Goal: Find specific page/section: Find specific page/section

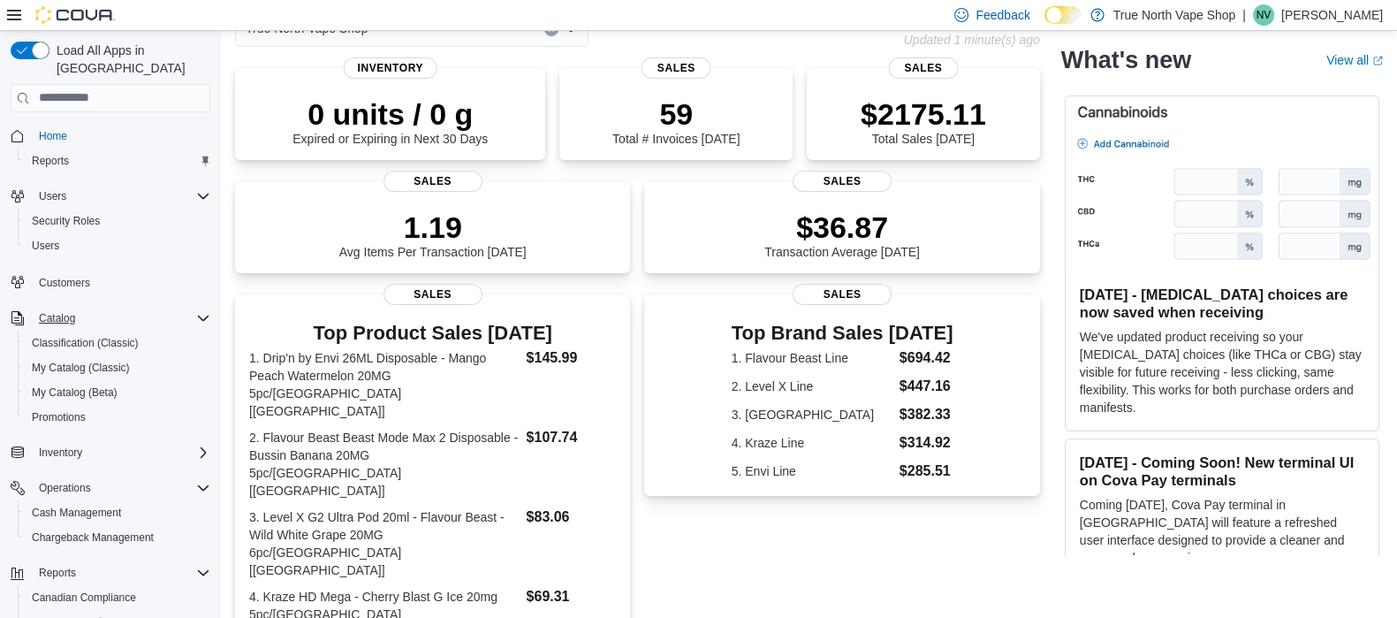
scroll to position [96, 0]
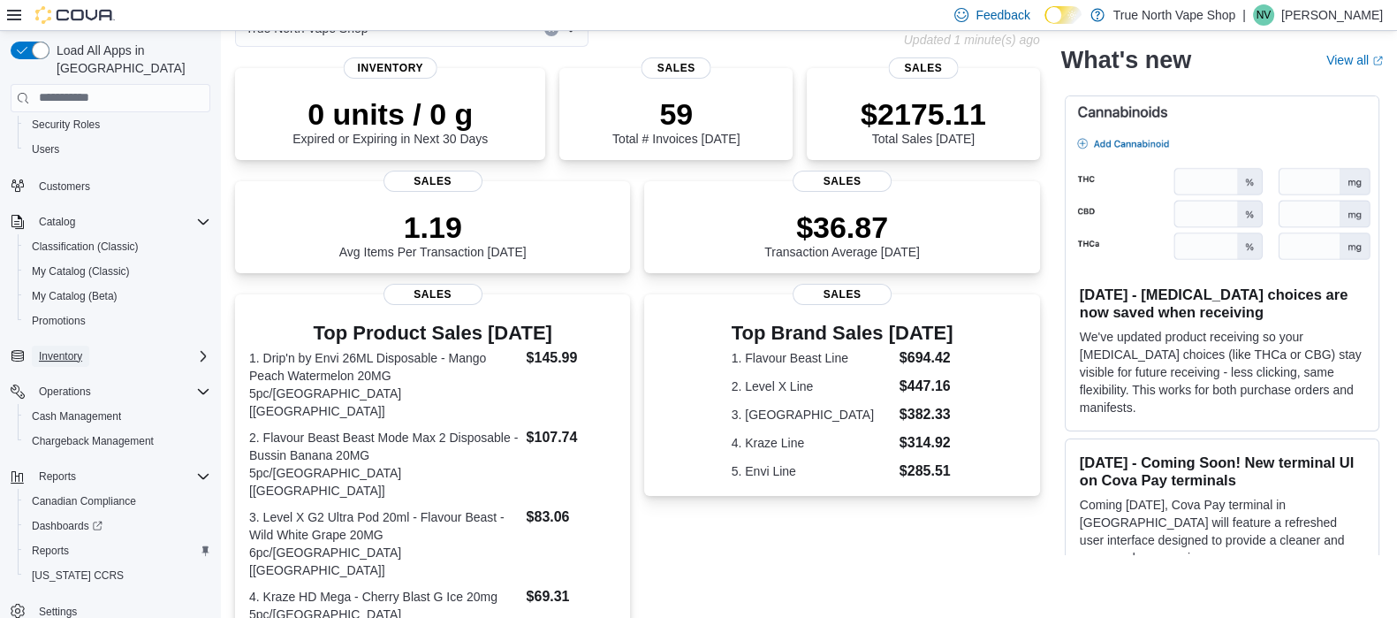
click at [57, 349] on span "Inventory" at bounding box center [60, 356] width 43 height 14
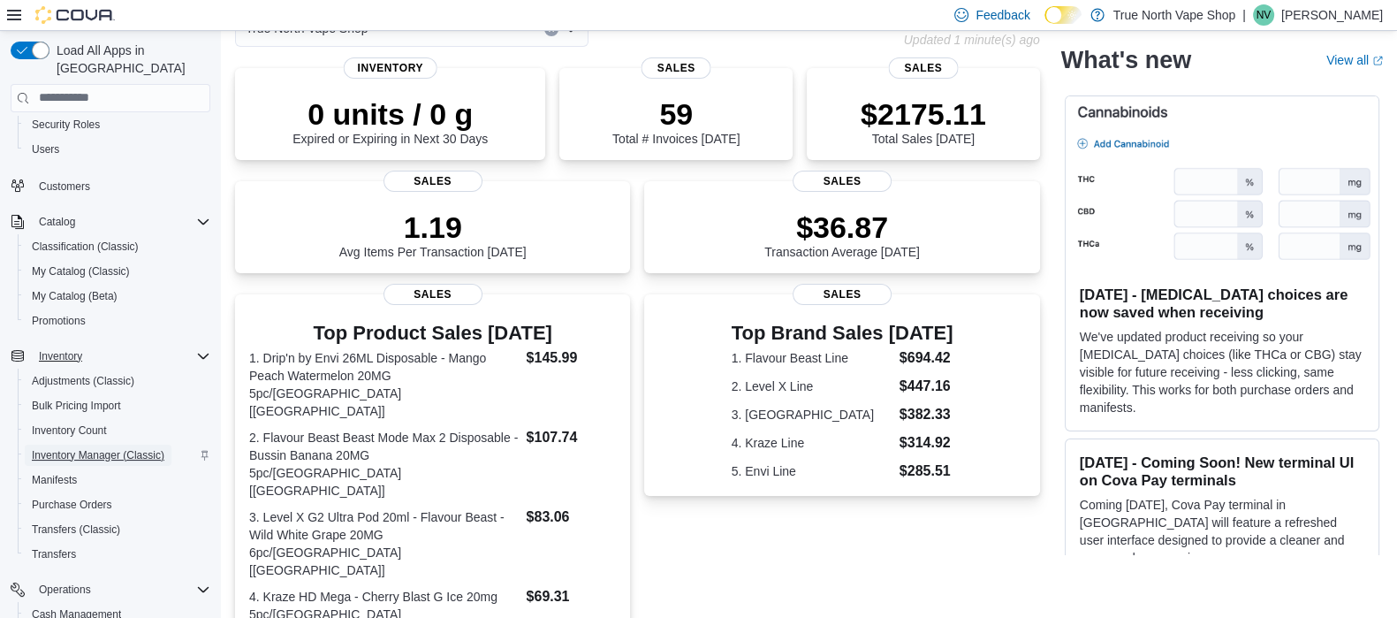
click at [52, 448] on span "Inventory Manager (Classic)" at bounding box center [98, 455] width 133 height 14
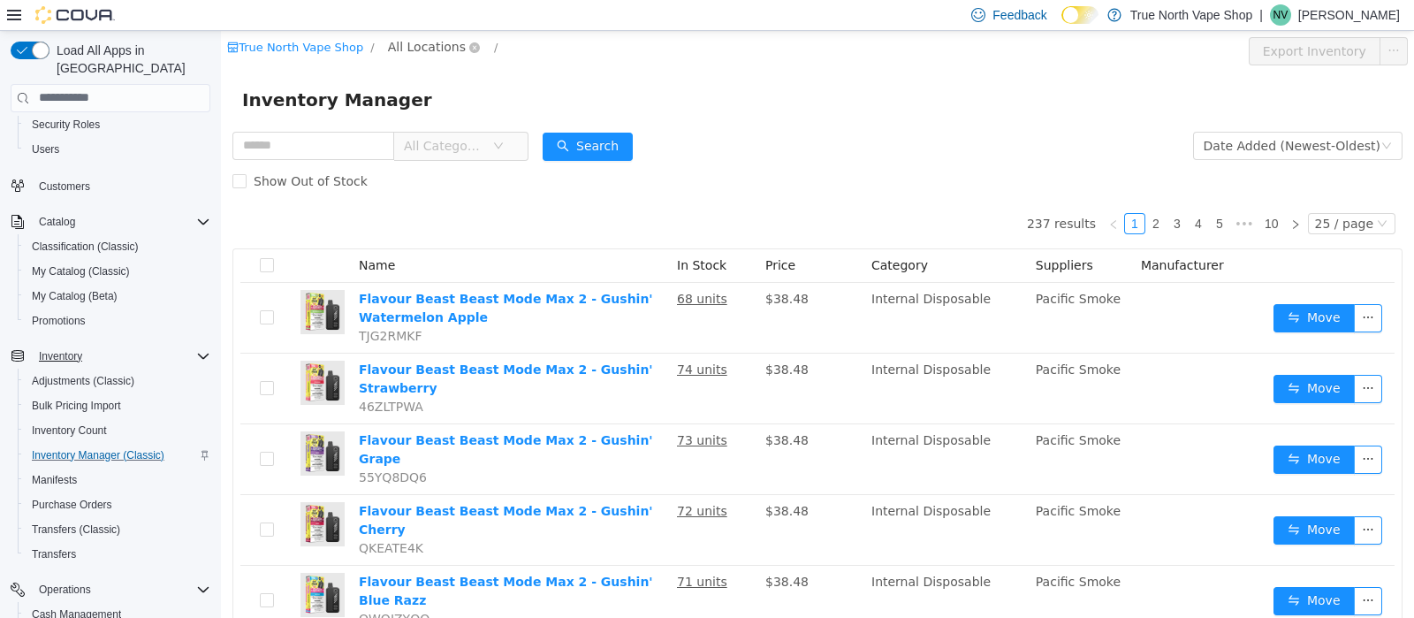
click at [441, 49] on span "All Locations" at bounding box center [427, 45] width 78 height 19
type input "******"
click at [436, 142] on span "Sarnia" at bounding box center [436, 141] width 39 height 14
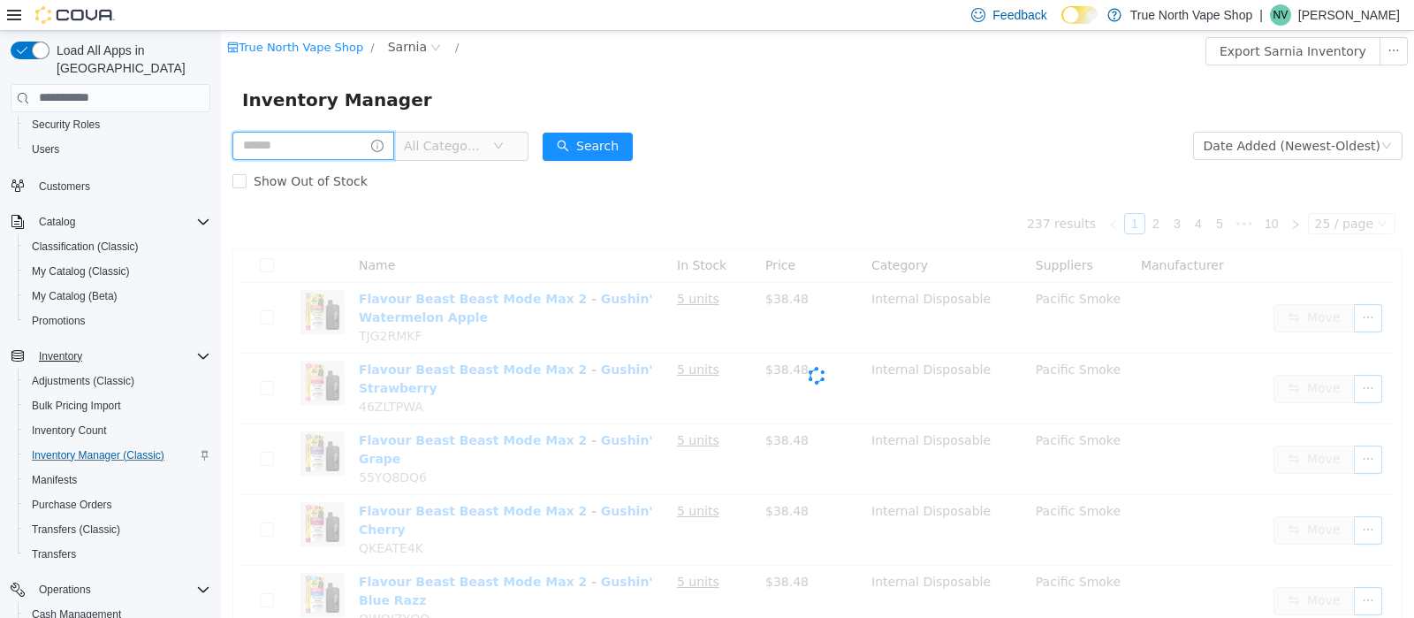
click at [292, 151] on input "text" at bounding box center [313, 145] width 162 height 28
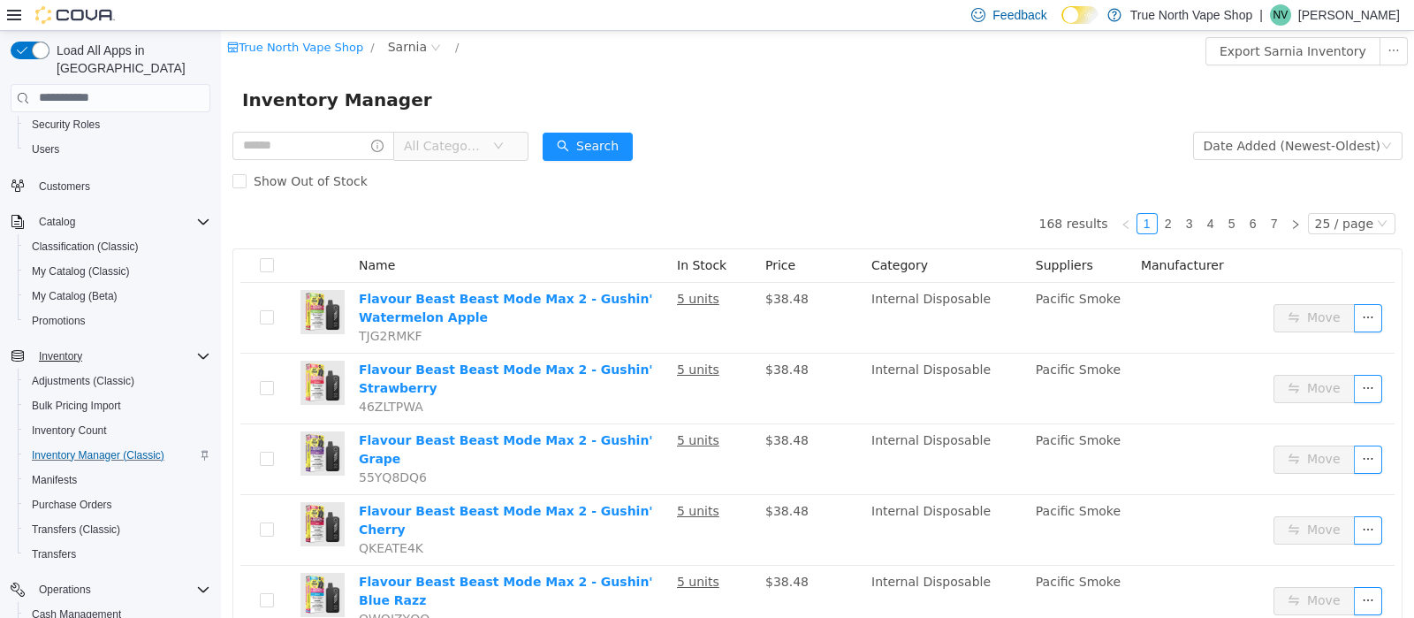
click at [476, 92] on div "Inventory Manager" at bounding box center [817, 99] width 1150 height 28
